Goal: Transaction & Acquisition: Purchase product/service

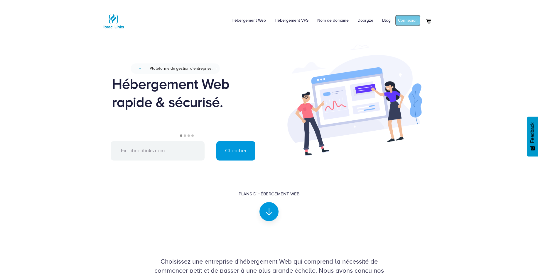
click at [406, 24] on link "Connexion" at bounding box center [408, 21] width 26 height 12
click at [399, 20] on link "Mon compte" at bounding box center [406, 21] width 28 height 12
click at [251, 24] on link "Hébergement Web" at bounding box center [245, 21] width 43 height 18
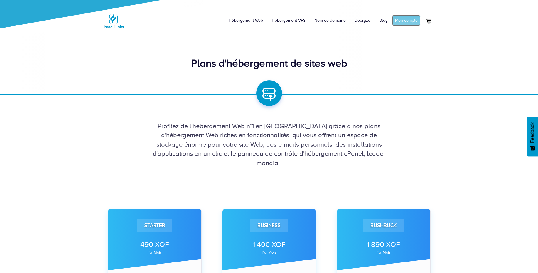
click at [412, 16] on link "Mon compte" at bounding box center [406, 21] width 28 height 12
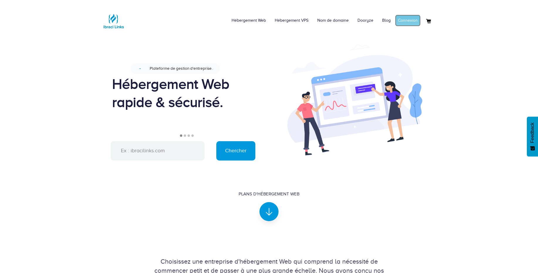
click at [407, 22] on link "Connexion" at bounding box center [408, 21] width 26 height 12
click at [402, 23] on link "Mon compte" at bounding box center [406, 21] width 28 height 12
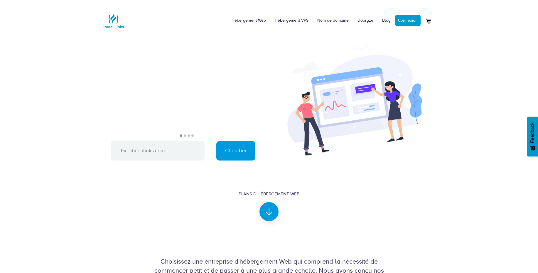
drag, startPoint x: 540, startPoint y: 72, endPoint x: 529, endPoint y: 11, distance: 61.4
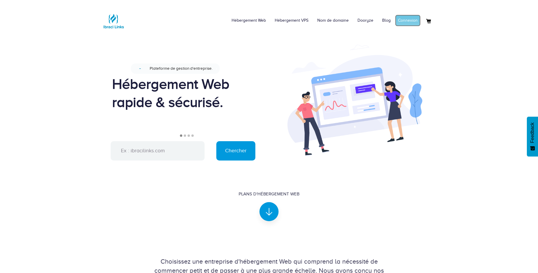
click at [417, 22] on link "Connexion" at bounding box center [408, 21] width 26 height 12
click at [406, 22] on link "Mon compte" at bounding box center [406, 21] width 28 height 12
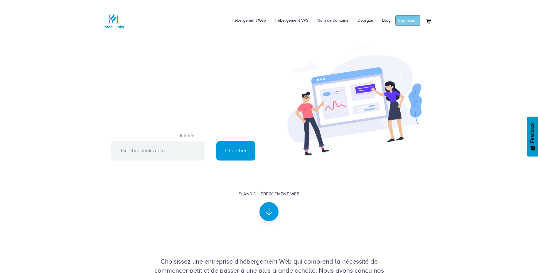
click at [407, 19] on link "Connexion" at bounding box center [408, 21] width 26 height 12
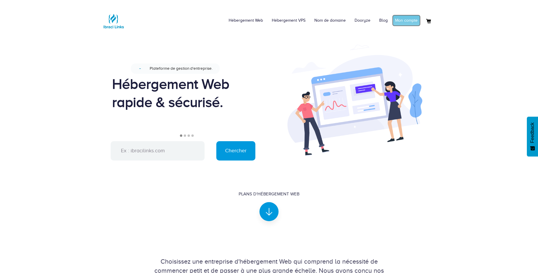
click at [407, 16] on link "Mon compte" at bounding box center [406, 21] width 28 height 12
click at [412, 21] on link "Connexion" at bounding box center [408, 21] width 26 height 12
click at [407, 20] on link "Connexion" at bounding box center [408, 21] width 26 height 12
click at [408, 21] on link "Mon compte" at bounding box center [406, 21] width 28 height 12
click at [410, 22] on link "Connexion" at bounding box center [408, 21] width 26 height 12
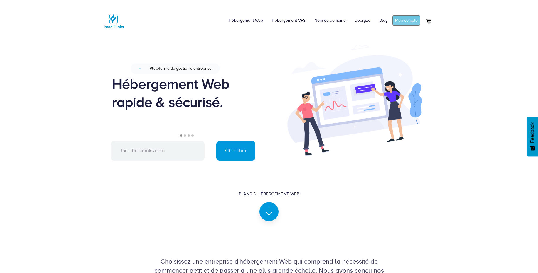
click at [407, 23] on link "Mon compte" at bounding box center [406, 21] width 28 height 12
click at [410, 21] on link "Connexion" at bounding box center [408, 21] width 26 height 12
click at [405, 20] on link "Mon compte" at bounding box center [406, 21] width 28 height 12
click at [410, 16] on link "Connexion" at bounding box center [408, 21] width 26 height 12
click at [402, 20] on link "Mon compte" at bounding box center [406, 21] width 28 height 12
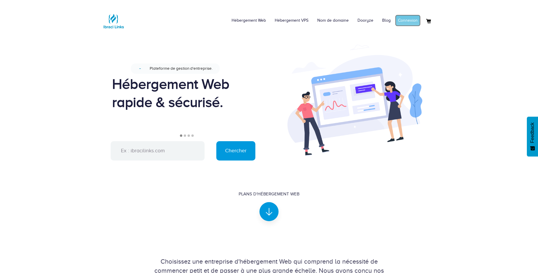
click at [410, 22] on link "Connexion" at bounding box center [408, 21] width 26 height 12
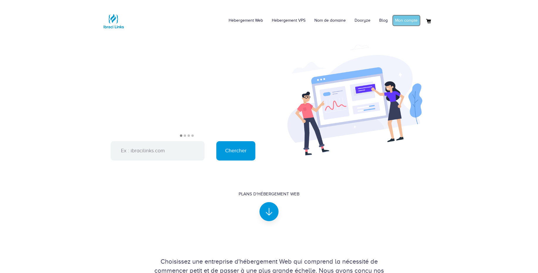
click at [401, 18] on link "Mon compte" at bounding box center [406, 21] width 28 height 12
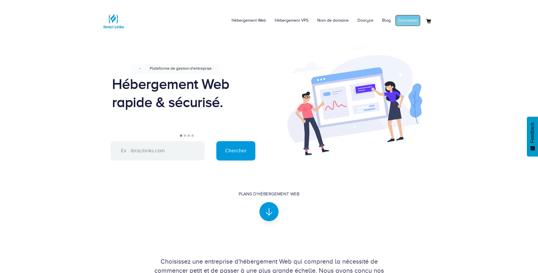
click at [412, 19] on link "Connexion" at bounding box center [408, 21] width 26 height 12
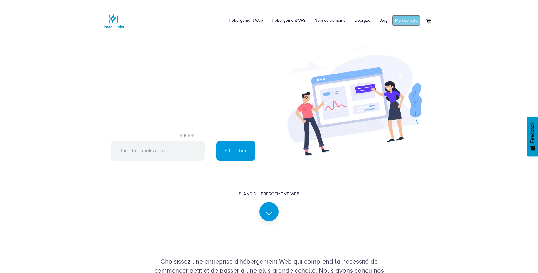
click at [403, 18] on link "Mon compte" at bounding box center [406, 21] width 28 height 12
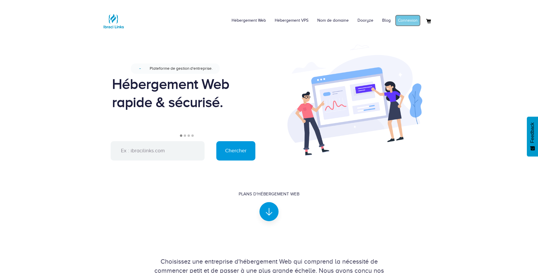
click at [410, 21] on link "Connexion" at bounding box center [408, 21] width 26 height 12
click at [400, 19] on link "Mon compte" at bounding box center [406, 21] width 28 height 12
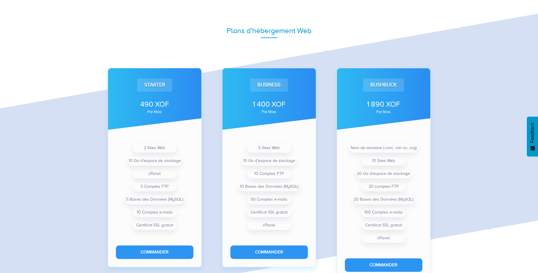
scroll to position [401, 0]
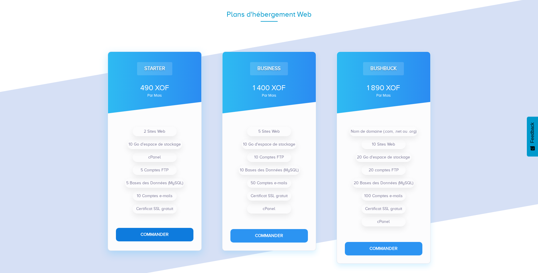
click at [150, 232] on button "Commander" at bounding box center [154, 234] width 77 height 13
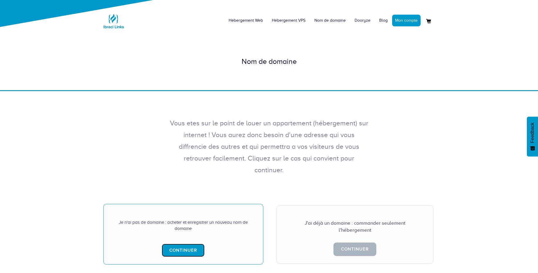
click at [181, 244] on link "Continuer" at bounding box center [183, 250] width 43 height 13
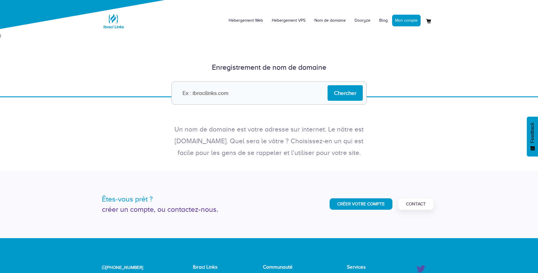
click at [229, 88] on input "text" at bounding box center [268, 93] width 195 height 23
type input "[DOMAIN_NAME]"
click at [348, 96] on input "Chercher" at bounding box center [344, 93] width 35 height 16
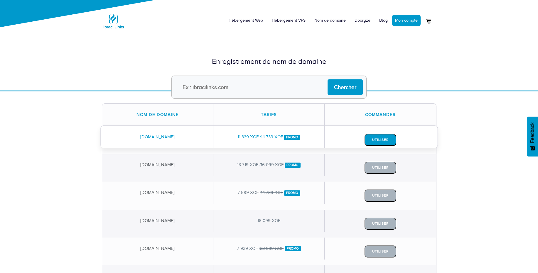
click at [381, 143] on button "Utiliser" at bounding box center [380, 140] width 32 height 12
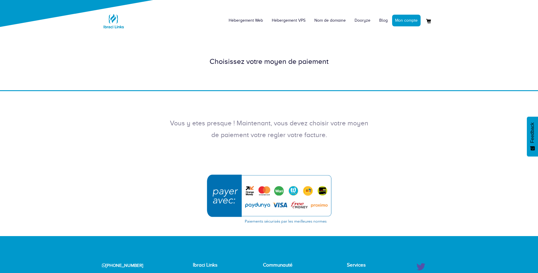
click at [255, 199] on img "submit" at bounding box center [269, 199] width 132 height 57
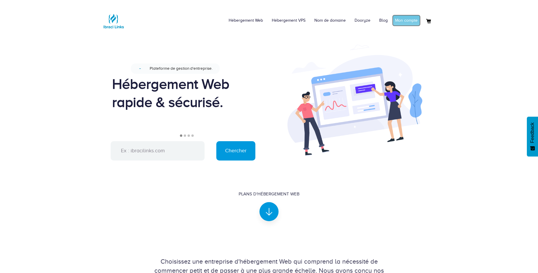
click at [400, 17] on link "Mon compte" at bounding box center [406, 21] width 28 height 12
